Goal: Information Seeking & Learning: Find specific fact

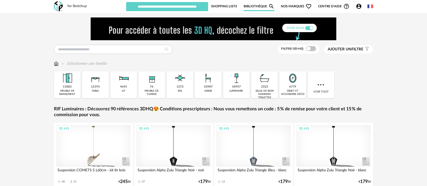
click at [289, 7] on span "Nos marques Heart Outline icon" at bounding box center [296, 7] width 31 height 10
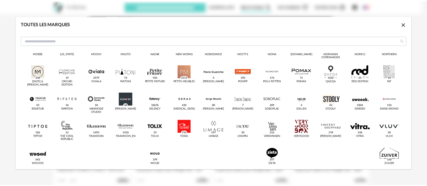
scroll to position [243, 0]
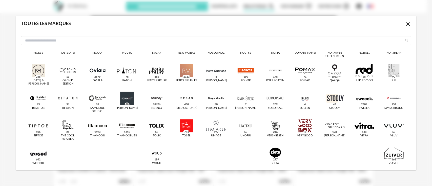
click at [405, 25] on icon "Close icon" at bounding box center [408, 24] width 6 height 6
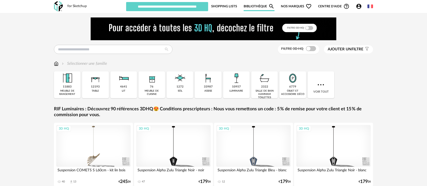
click at [253, 9] on link "Bibliothèque Magnify icon" at bounding box center [258, 7] width 31 height 10
click at [344, 49] on span "Ajouter un" at bounding box center [339, 49] width 24 height 4
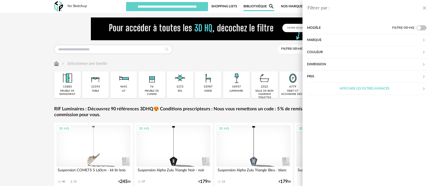
click at [318, 42] on div "Marque" at bounding box center [364, 40] width 115 height 12
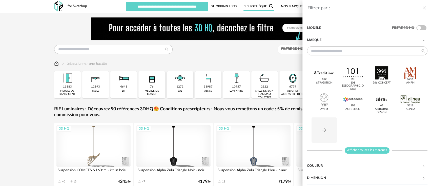
click at [356, 152] on span "Afficher toutes les marques" at bounding box center [367, 150] width 45 height 6
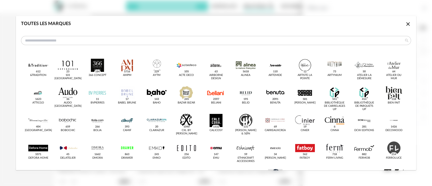
click at [406, 25] on icon "Close icon" at bounding box center [408, 24] width 4 height 4
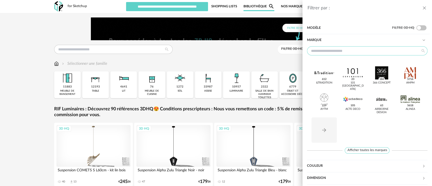
click at [366, 50] on input "text" at bounding box center [367, 50] width 120 height 9
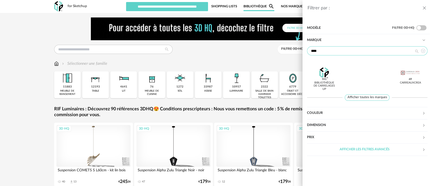
type input "****"
click at [424, 7] on icon "close drawer" at bounding box center [424, 8] width 5 height 5
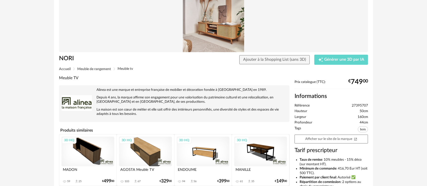
scroll to position [56, 0]
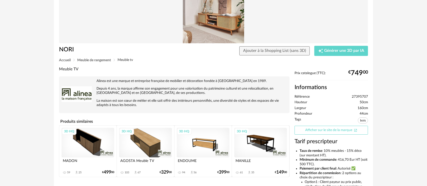
click at [310, 130] on link "Afficher sur le site de la marque Open In New icon" at bounding box center [330, 130] width 73 height 9
click at [361, 96] on span "27395707" at bounding box center [359, 97] width 16 height 5
click at [359, 96] on span "27395707" at bounding box center [359, 97] width 16 height 5
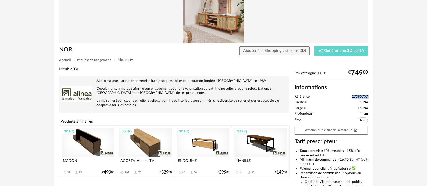
copy ul "27395707"
